Goal: Navigation & Orientation: Find specific page/section

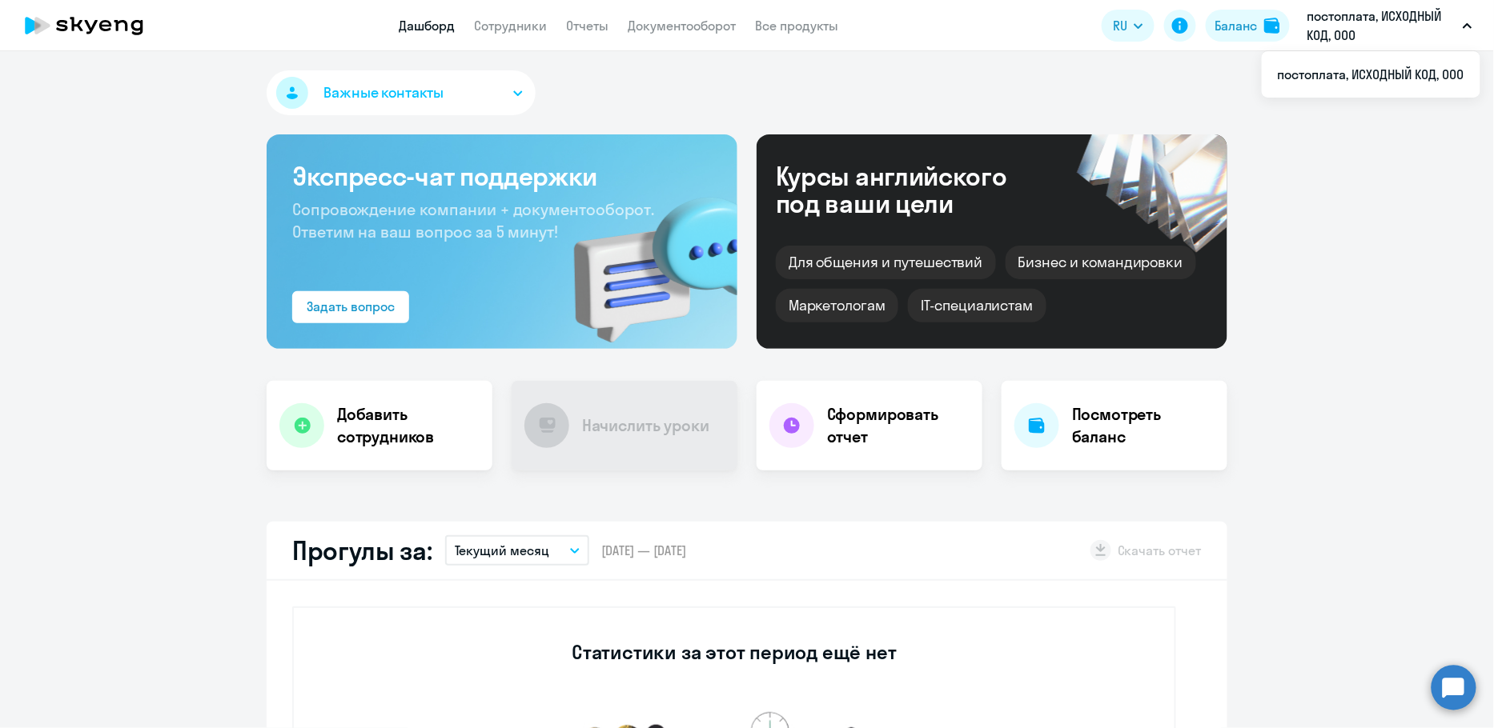
click at [1433, 12] on p "постоплата, ИСХОДНЫЙ КОД, ООО" at bounding box center [1381, 25] width 149 height 38
click at [434, 35] on app-header "Дашборд Сотрудники Отчеты Документооборот Все продукты Дашборд Сотрудники Отчет…" at bounding box center [747, 25] width 1494 height 51
click at [434, 27] on link "Дашборд" at bounding box center [427, 26] width 56 height 16
click at [531, 29] on link "Сотрудники" at bounding box center [510, 26] width 73 height 16
select select "30"
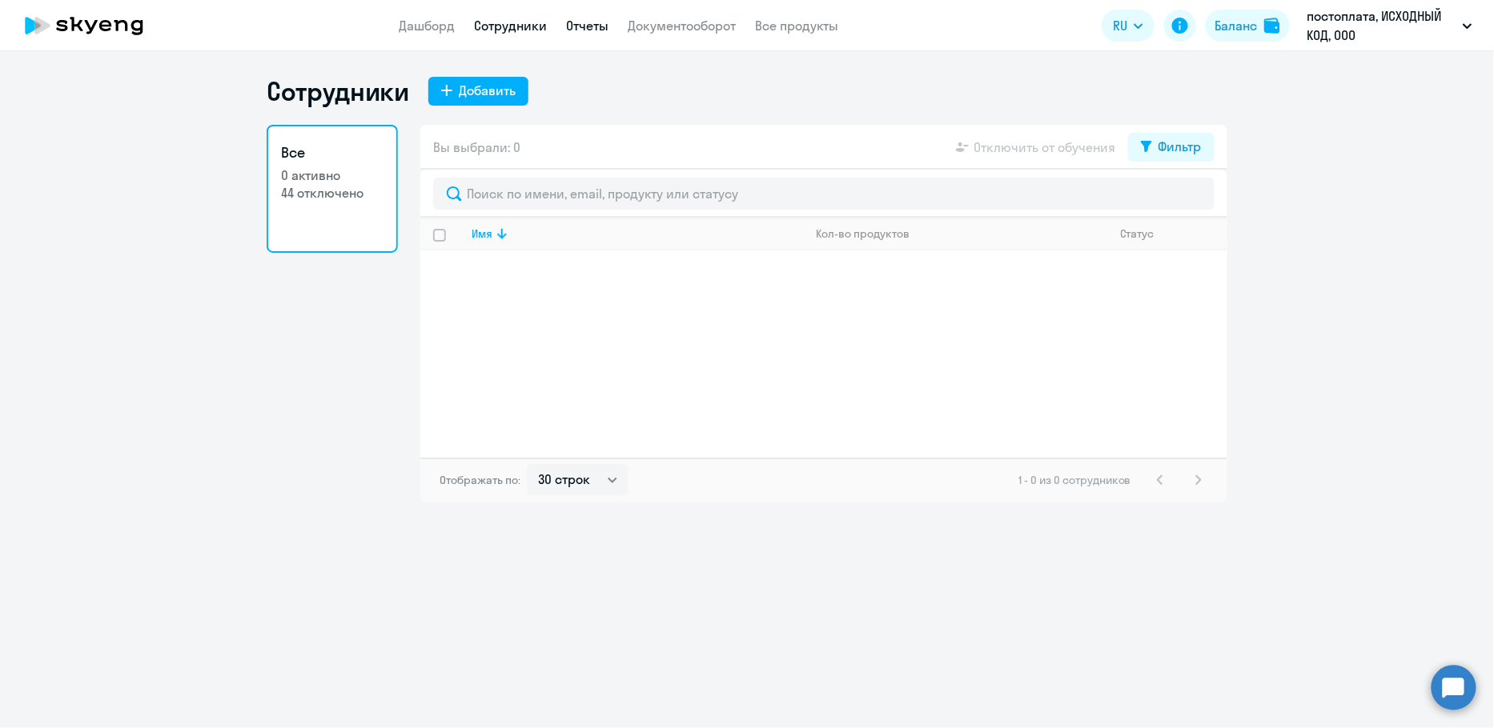
click at [587, 22] on link "Отчеты" at bounding box center [587, 26] width 42 height 16
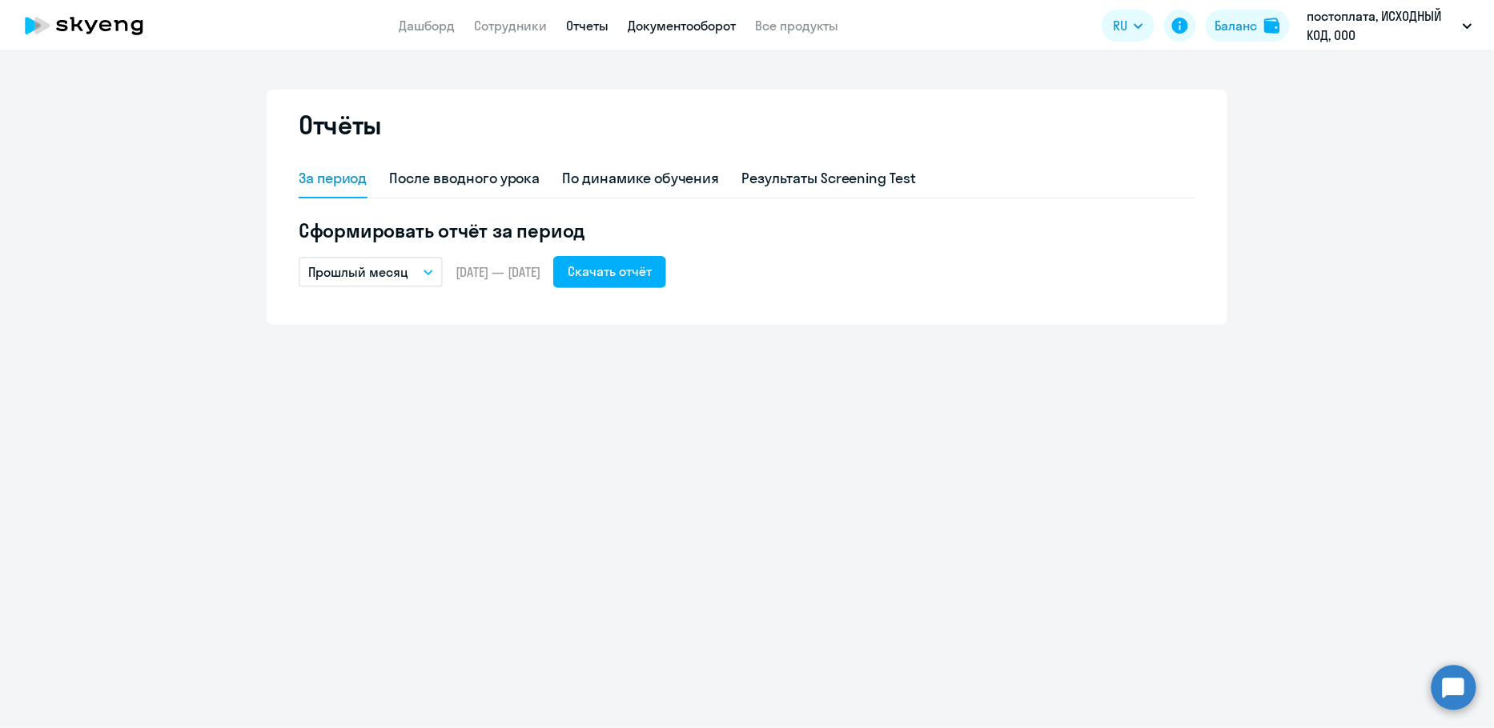
click at [682, 30] on link "Документооборот" at bounding box center [682, 26] width 108 height 16
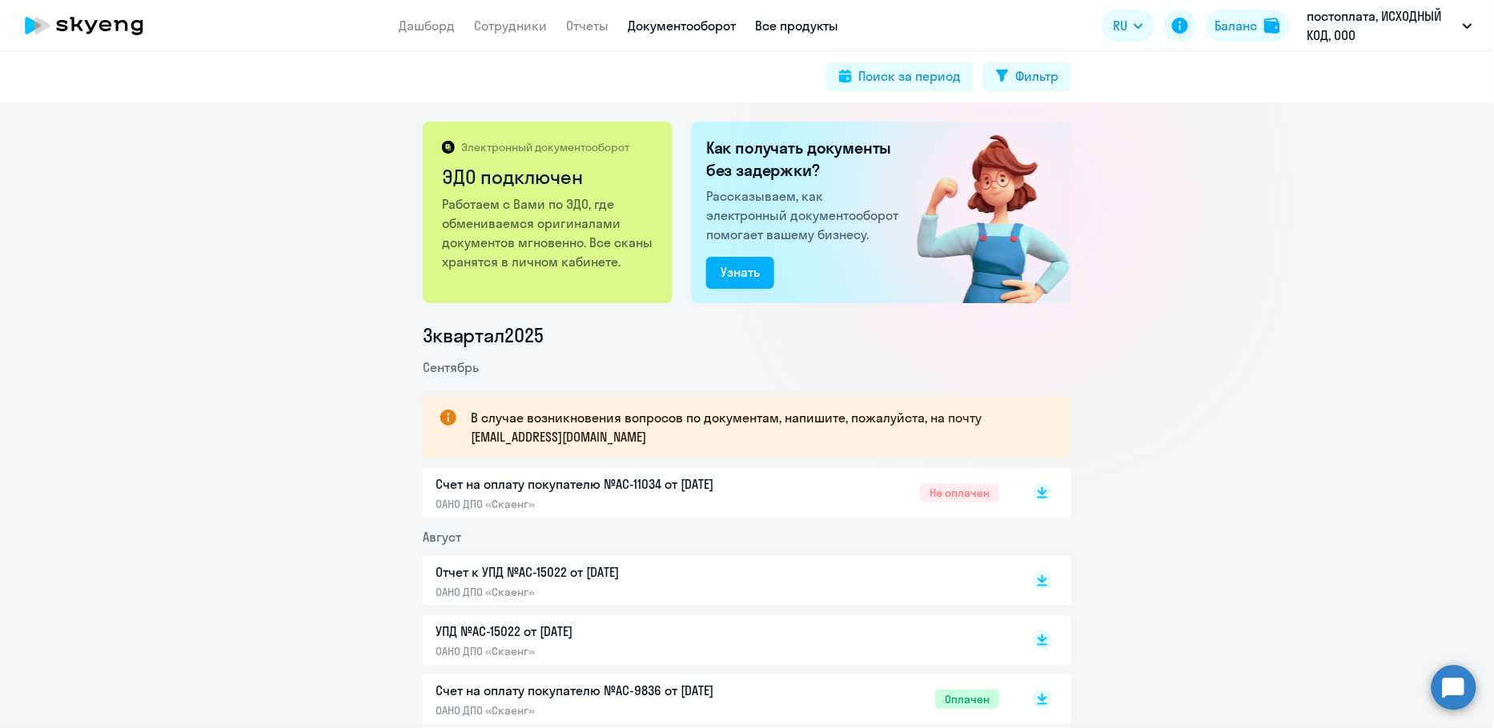
click at [827, 26] on link "Все продукты" at bounding box center [796, 26] width 83 height 16
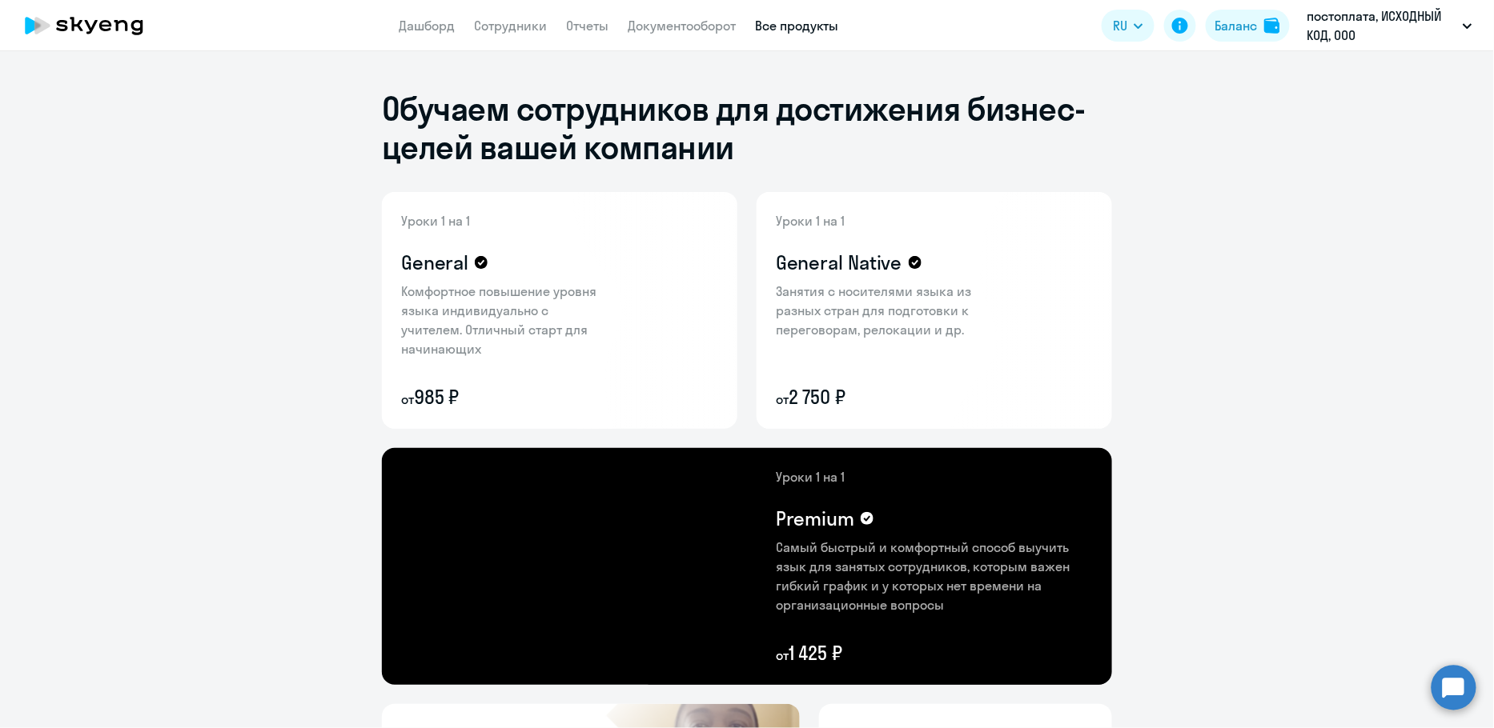
click at [771, 25] on link "Все продукты" at bounding box center [796, 26] width 83 height 16
click at [1365, 14] on p "постоплата, ИСХОДНЫЙ КОД, ООО" at bounding box center [1381, 25] width 149 height 38
click at [419, 9] on app-header "Дашборд Сотрудники Отчеты Документооборот Все продукты Дашборд Сотрудники Отчет…" at bounding box center [747, 25] width 1494 height 51
click at [419, 22] on link "Дашборд" at bounding box center [427, 26] width 56 height 16
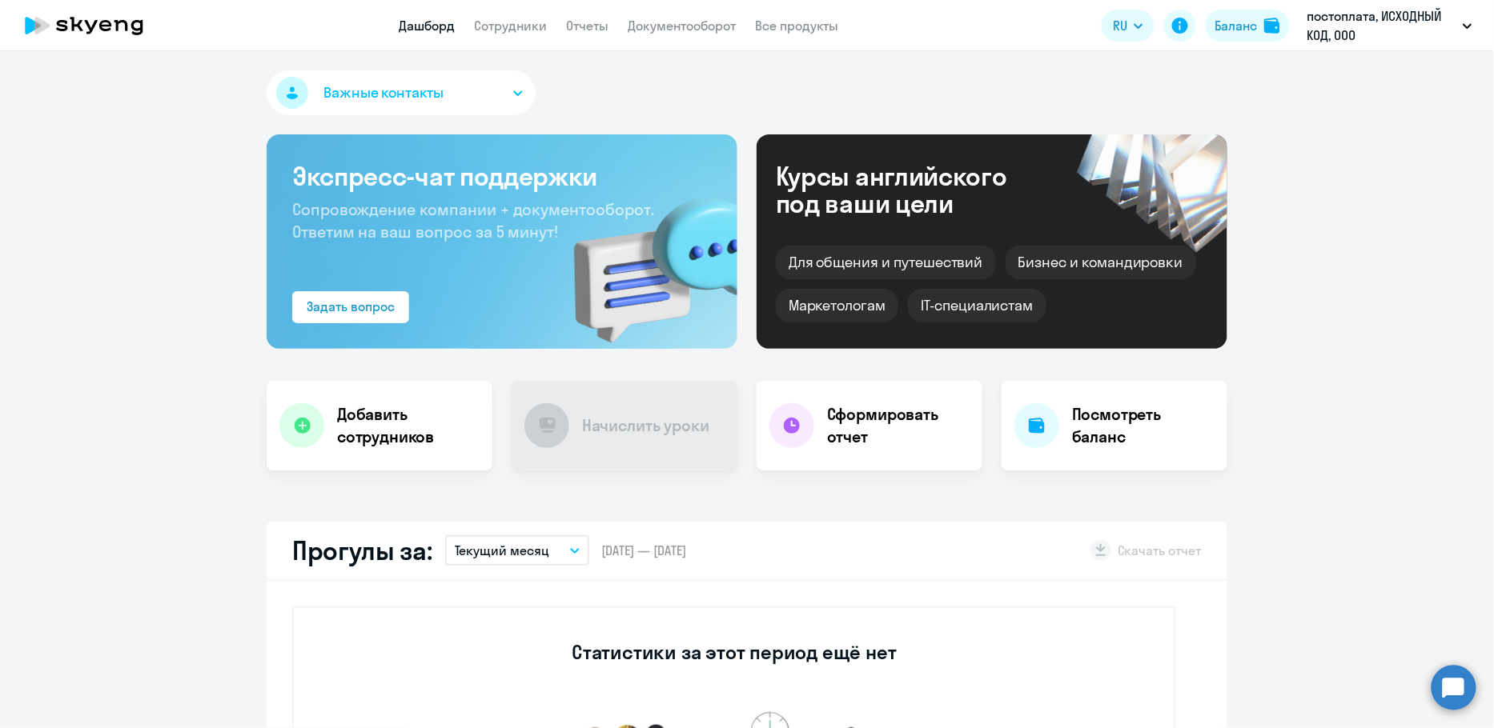
click at [419, 66] on div "Важные контакты Экспресс-чат поддержки Сопровождение компании + документооборот…" at bounding box center [747, 389] width 1494 height 677
click at [419, 82] on span "Важные контакты" at bounding box center [383, 92] width 120 height 21
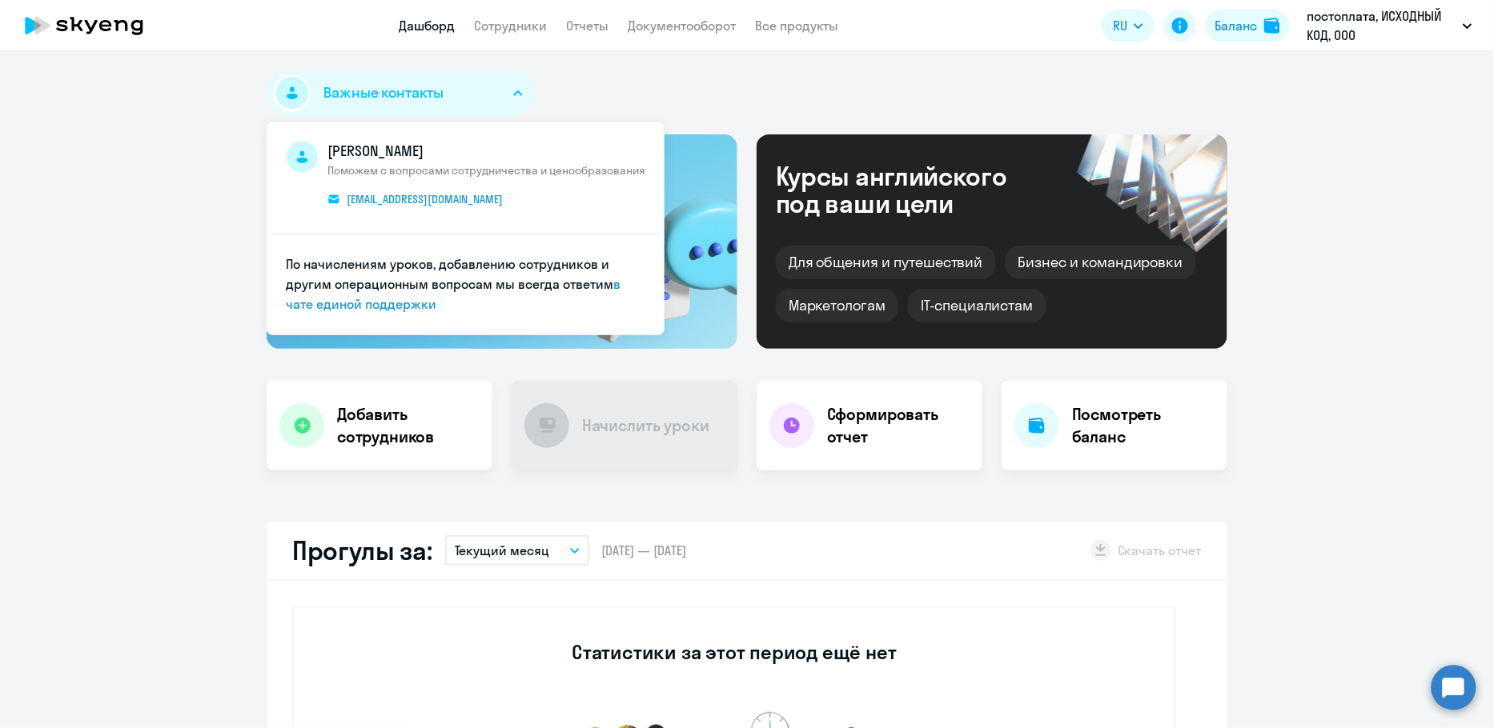
click at [419, 82] on span "Важные контакты" at bounding box center [383, 92] width 120 height 21
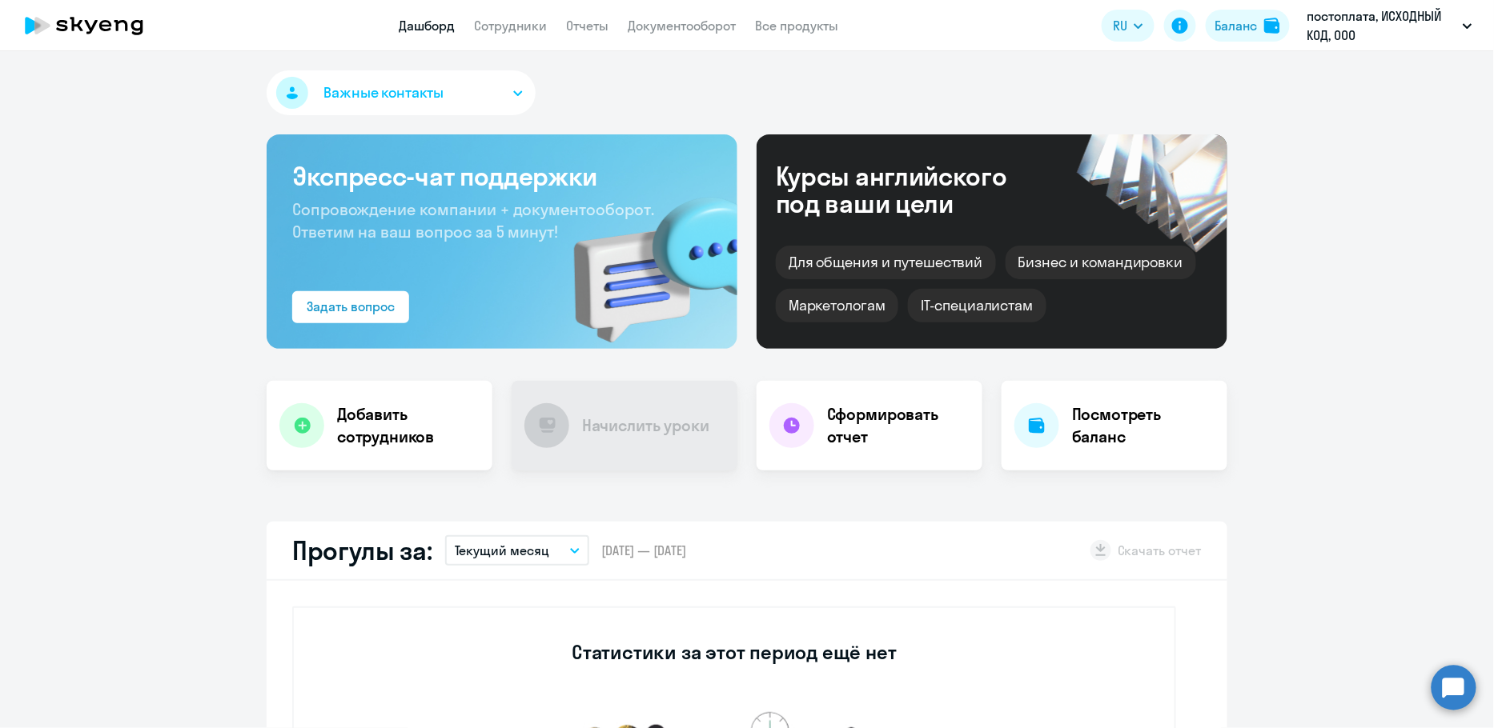
click at [500, 36] on app-header "Дашборд Сотрудники Отчеты Документооборот Все продукты Дашборд Сотрудники Отчет…" at bounding box center [747, 25] width 1494 height 51
click at [500, 29] on link "Сотрудники" at bounding box center [510, 26] width 73 height 16
select select "30"
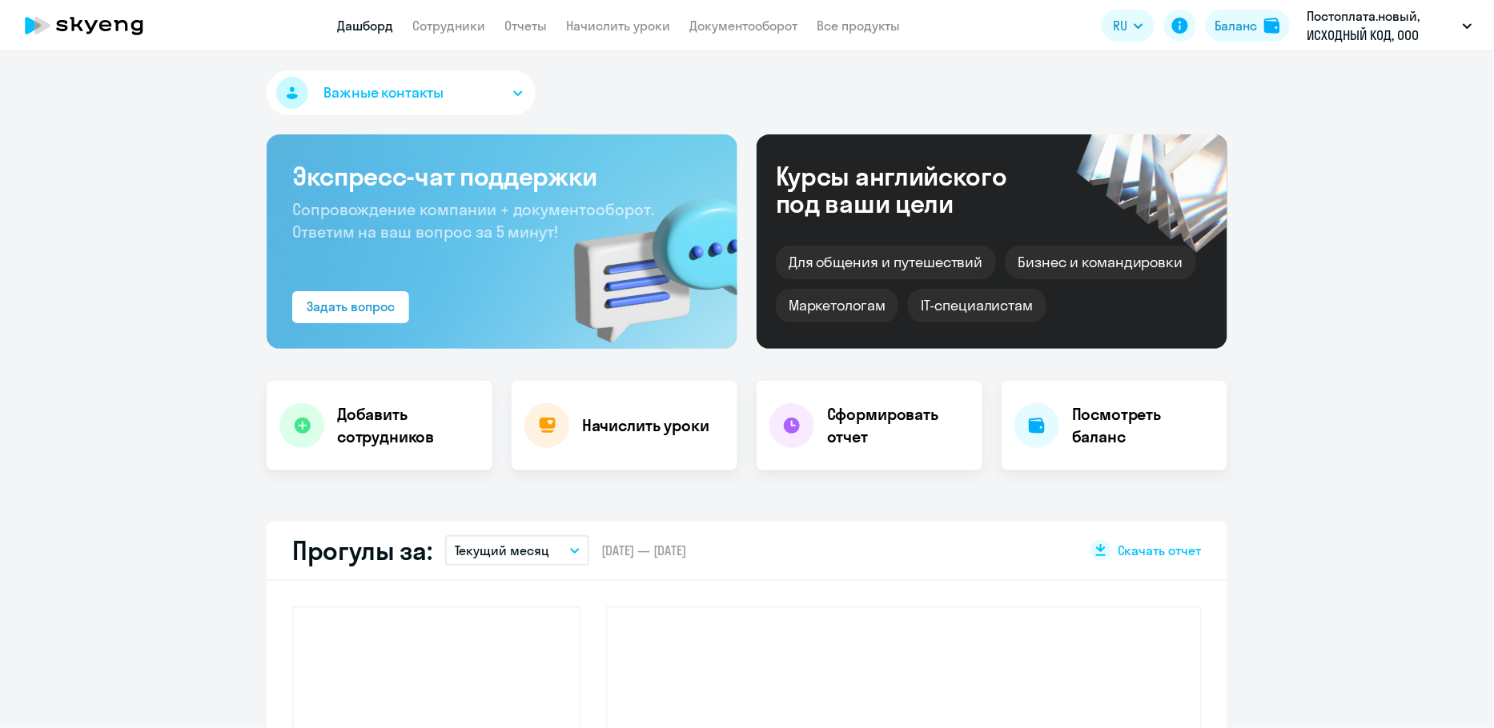
select select "30"
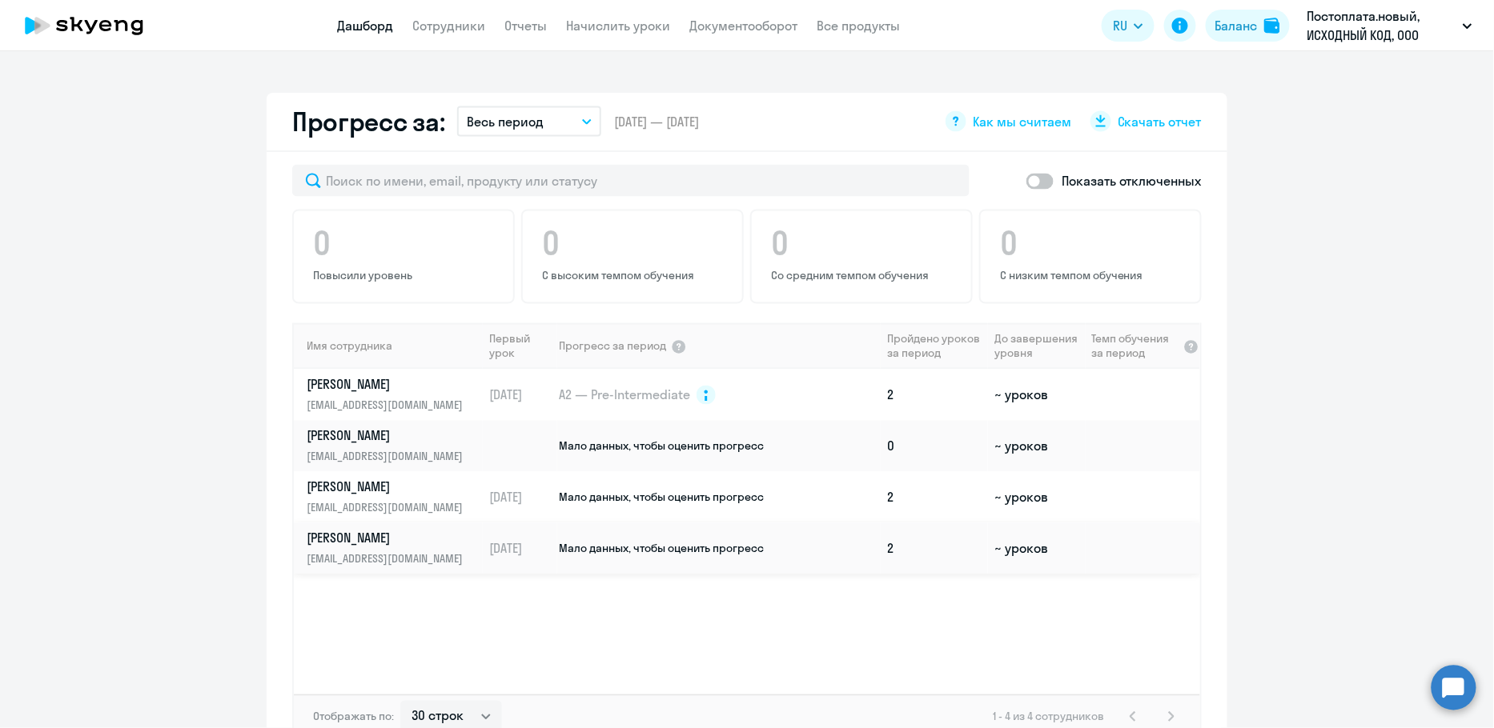
scroll to position [857, 0]
